Goal: Find specific page/section: Find specific page/section

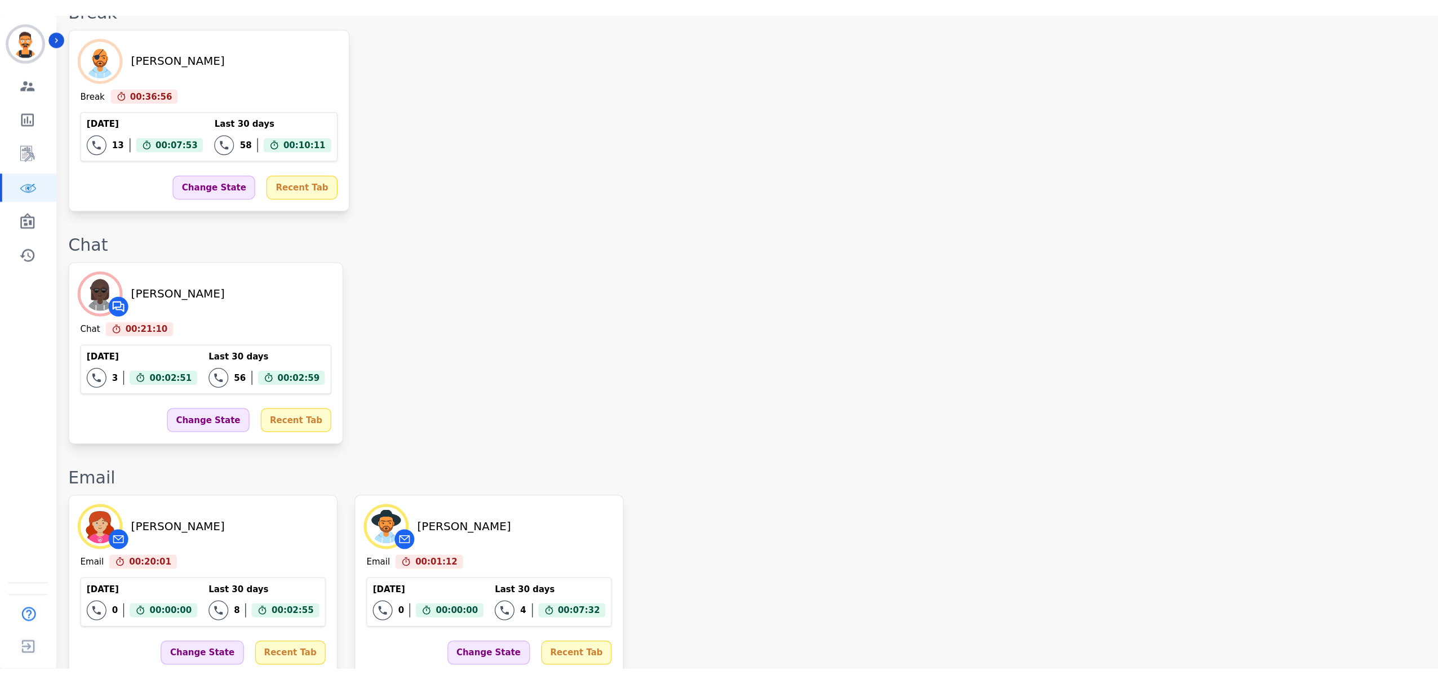
scroll to position [1492, 0]
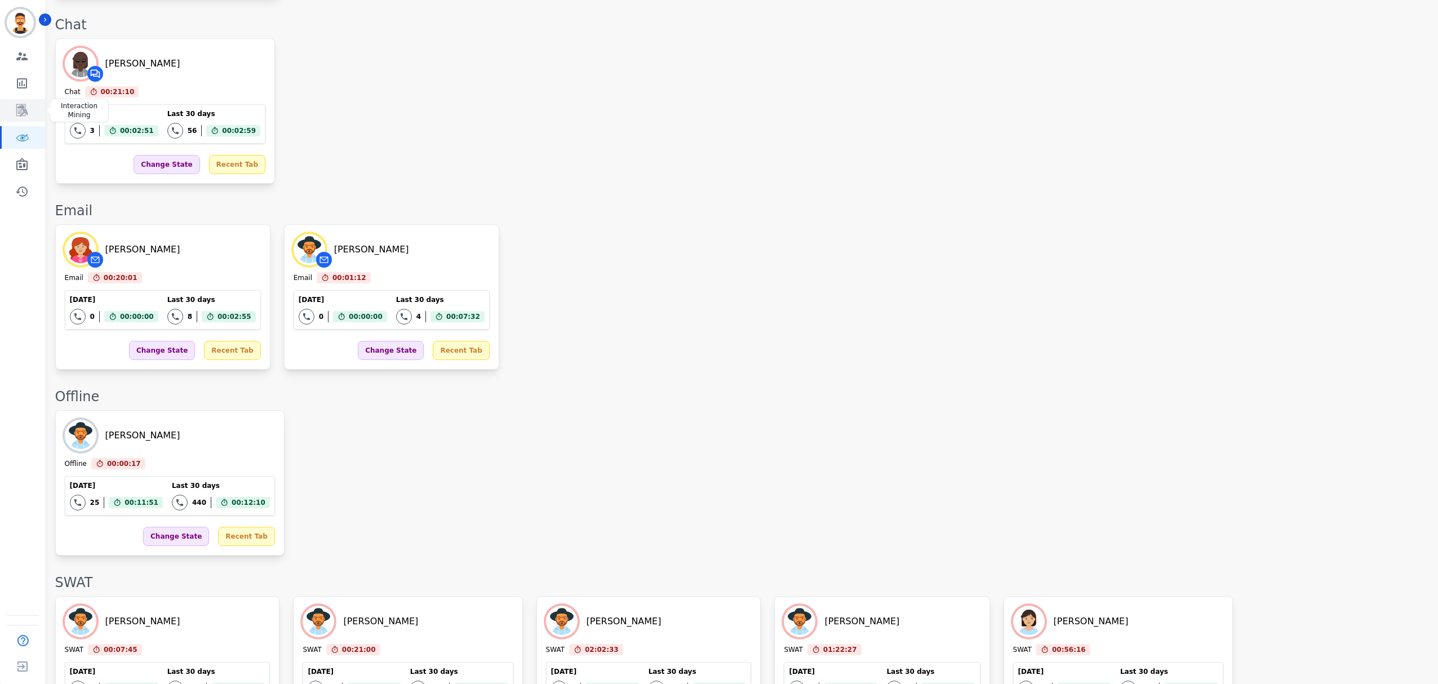
click at [12, 107] on link "Sidebar" at bounding box center [23, 110] width 43 height 23
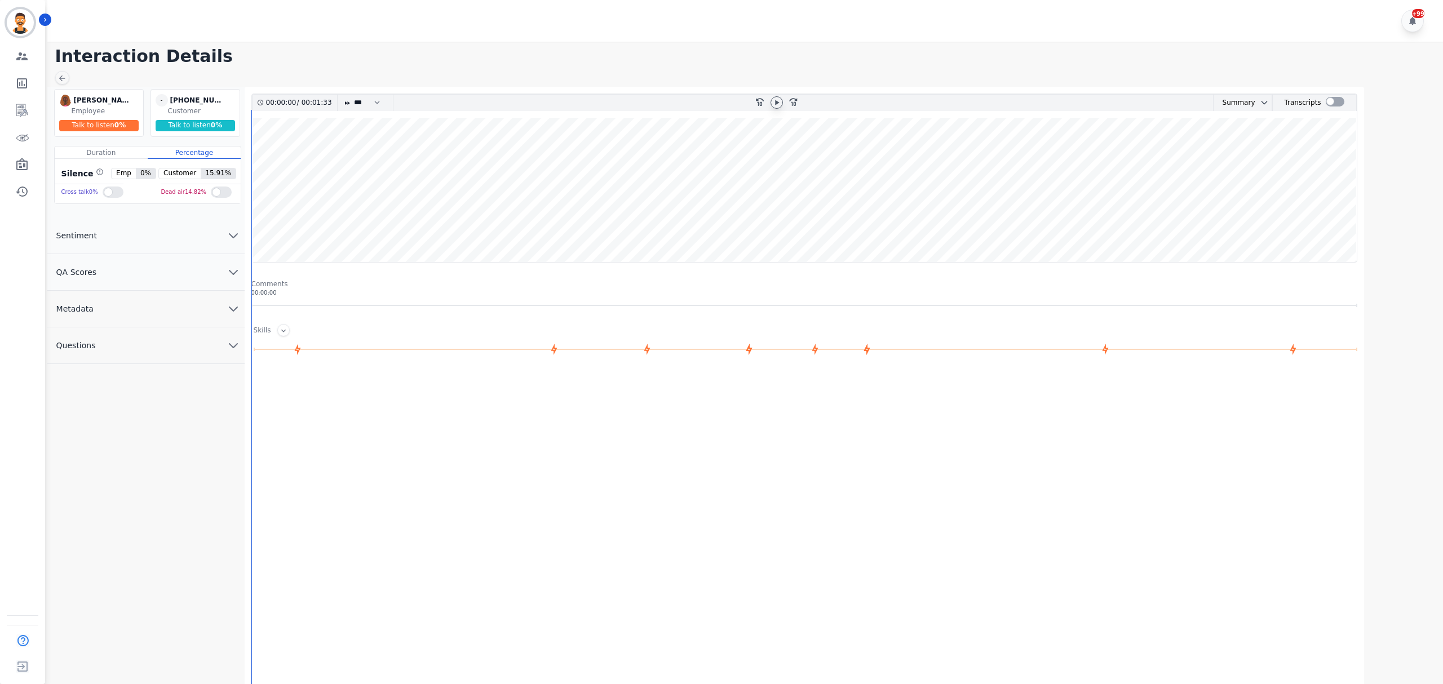
click at [779, 102] on icon at bounding box center [776, 102] width 9 height 9
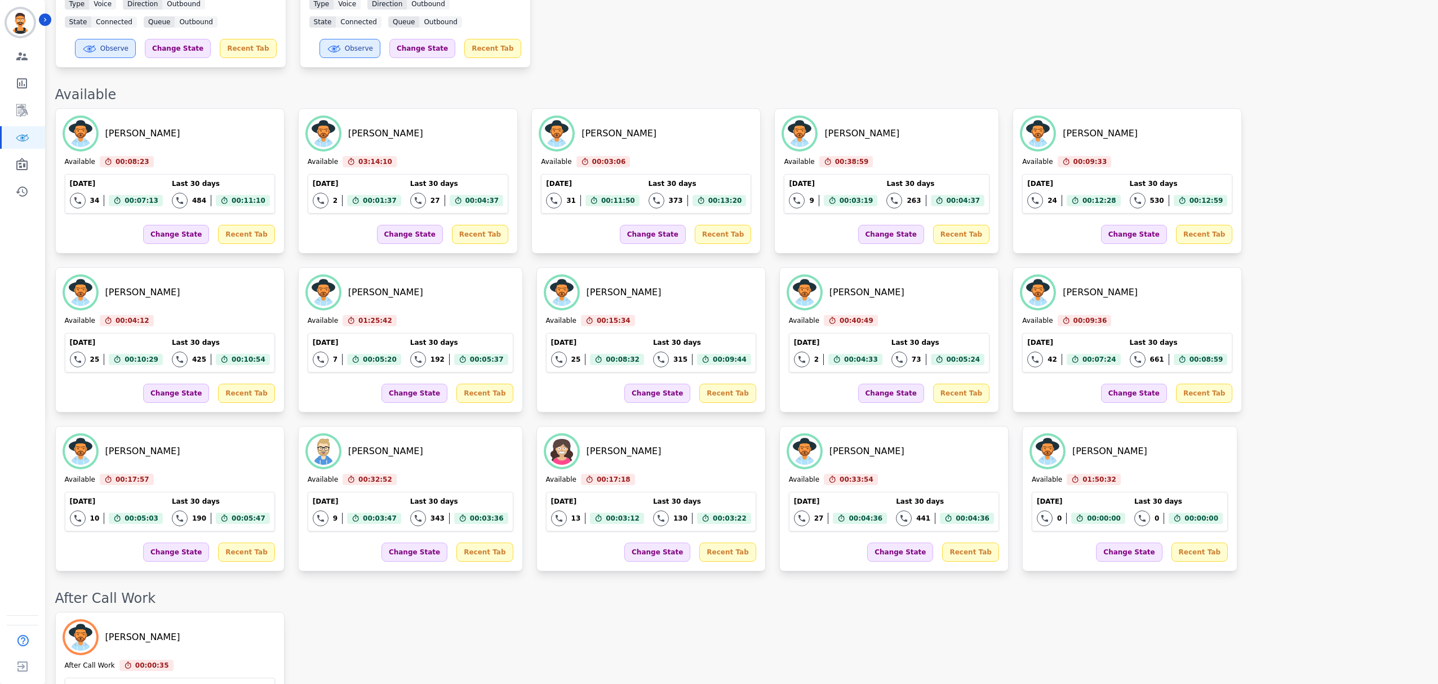
scroll to position [601, 0]
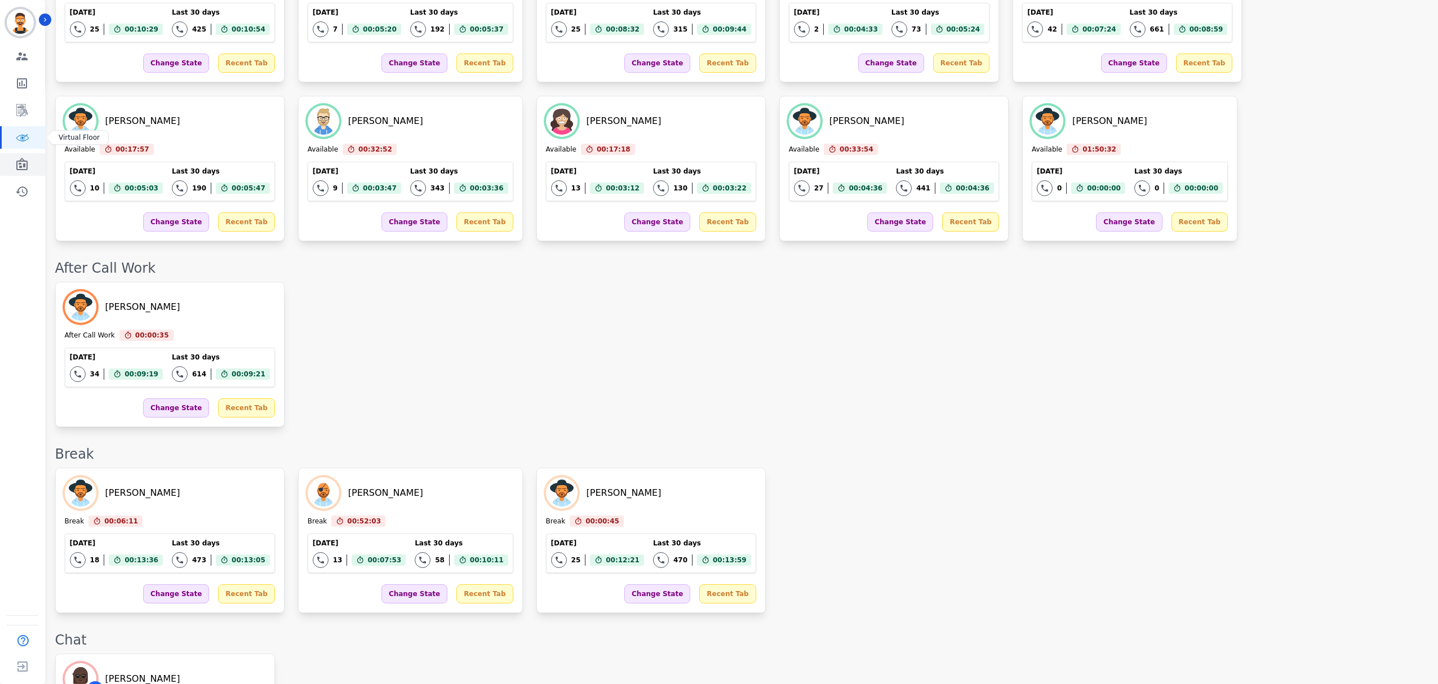
click at [15, 167] on icon "Sidebar" at bounding box center [22, 165] width 14 height 14
